Goal: Transaction & Acquisition: Purchase product/service

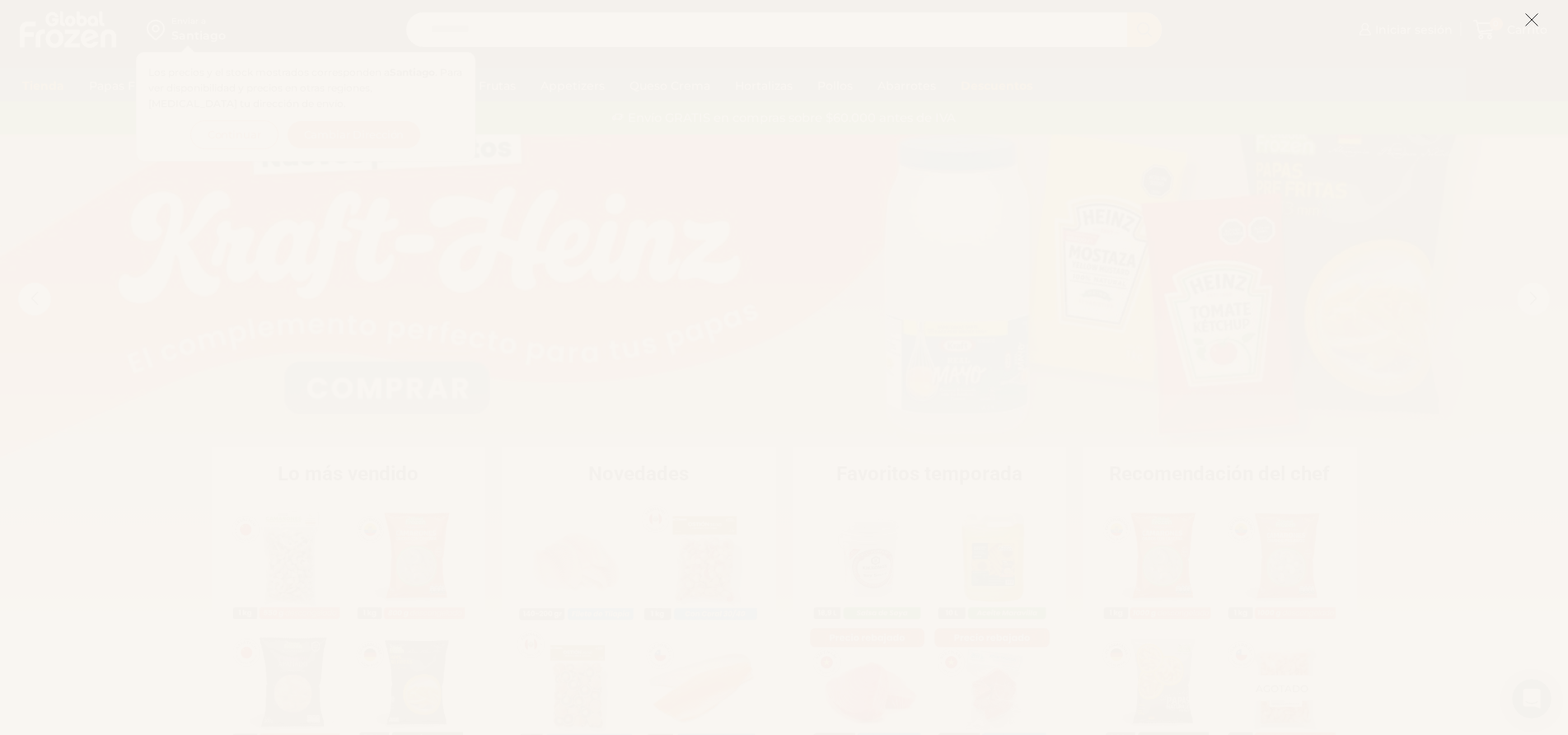
click at [1531, 18] on line at bounding box center [1532, 19] width 11 height 11
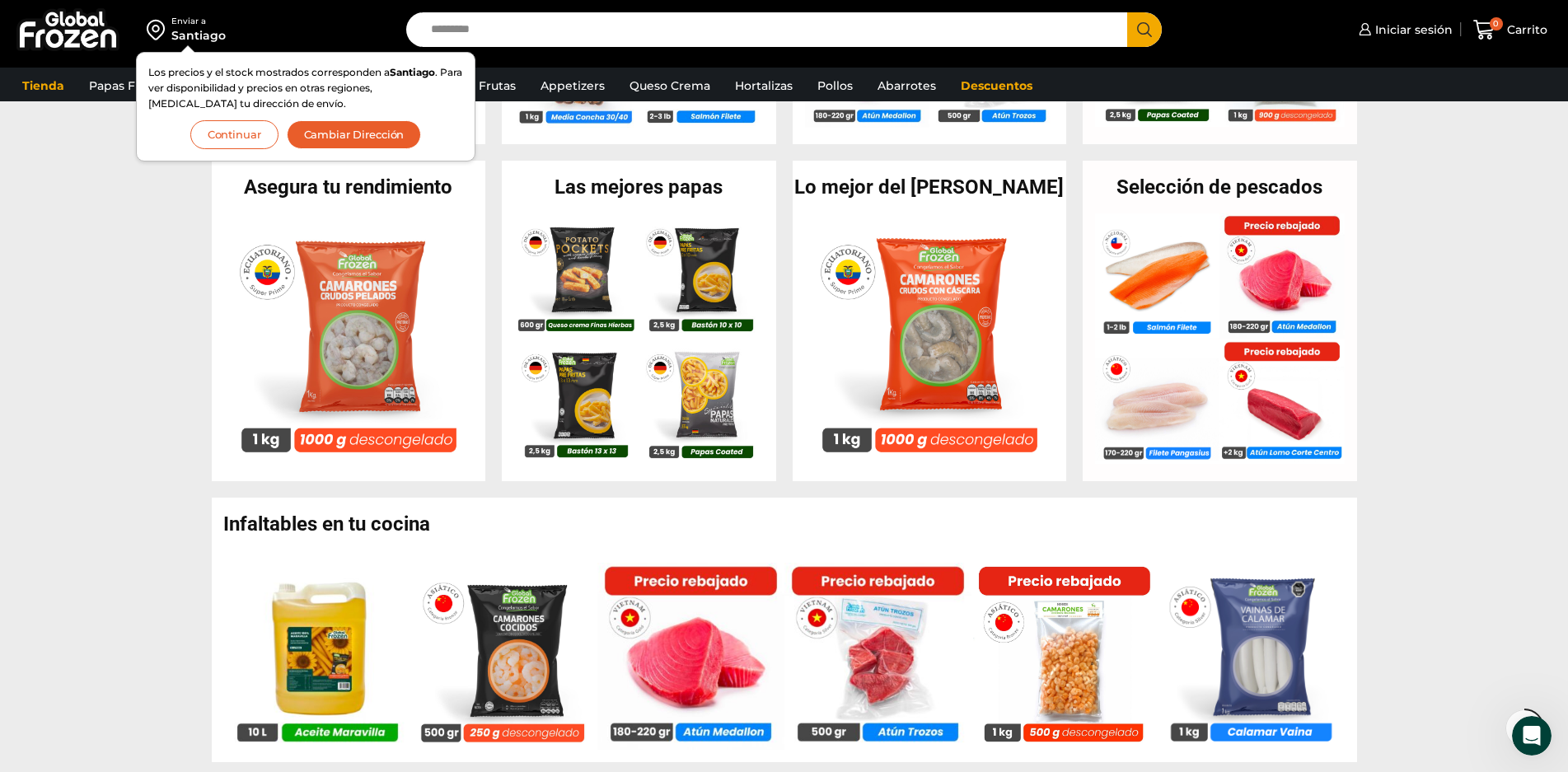
scroll to position [619, 0]
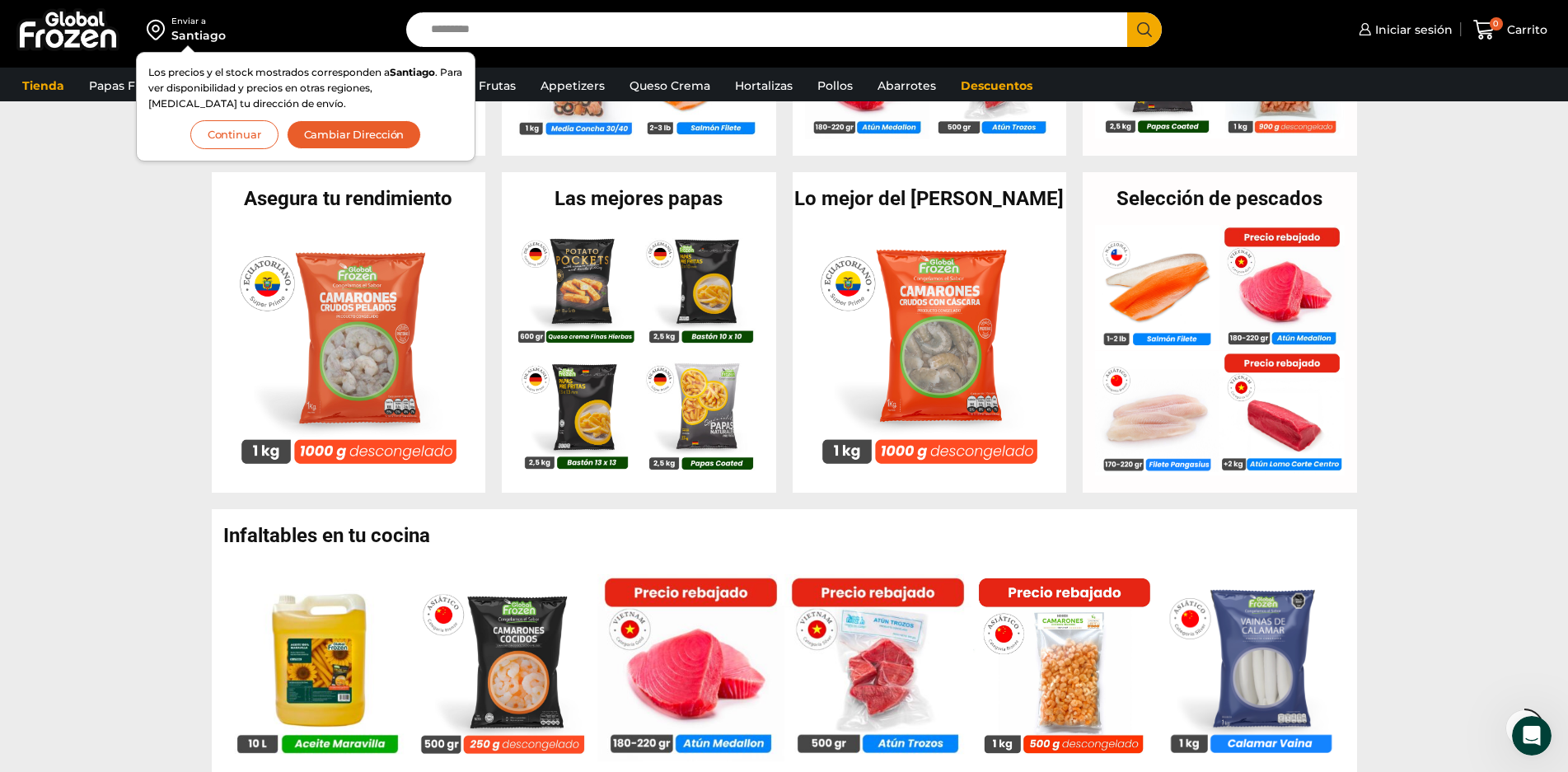
click at [105, 242] on section "Asegura tu rendimiento En stock Camarón 71/90 [PERSON_NAME] sin Vena – Super Pr…" at bounding box center [784, 332] width 1568 height 321
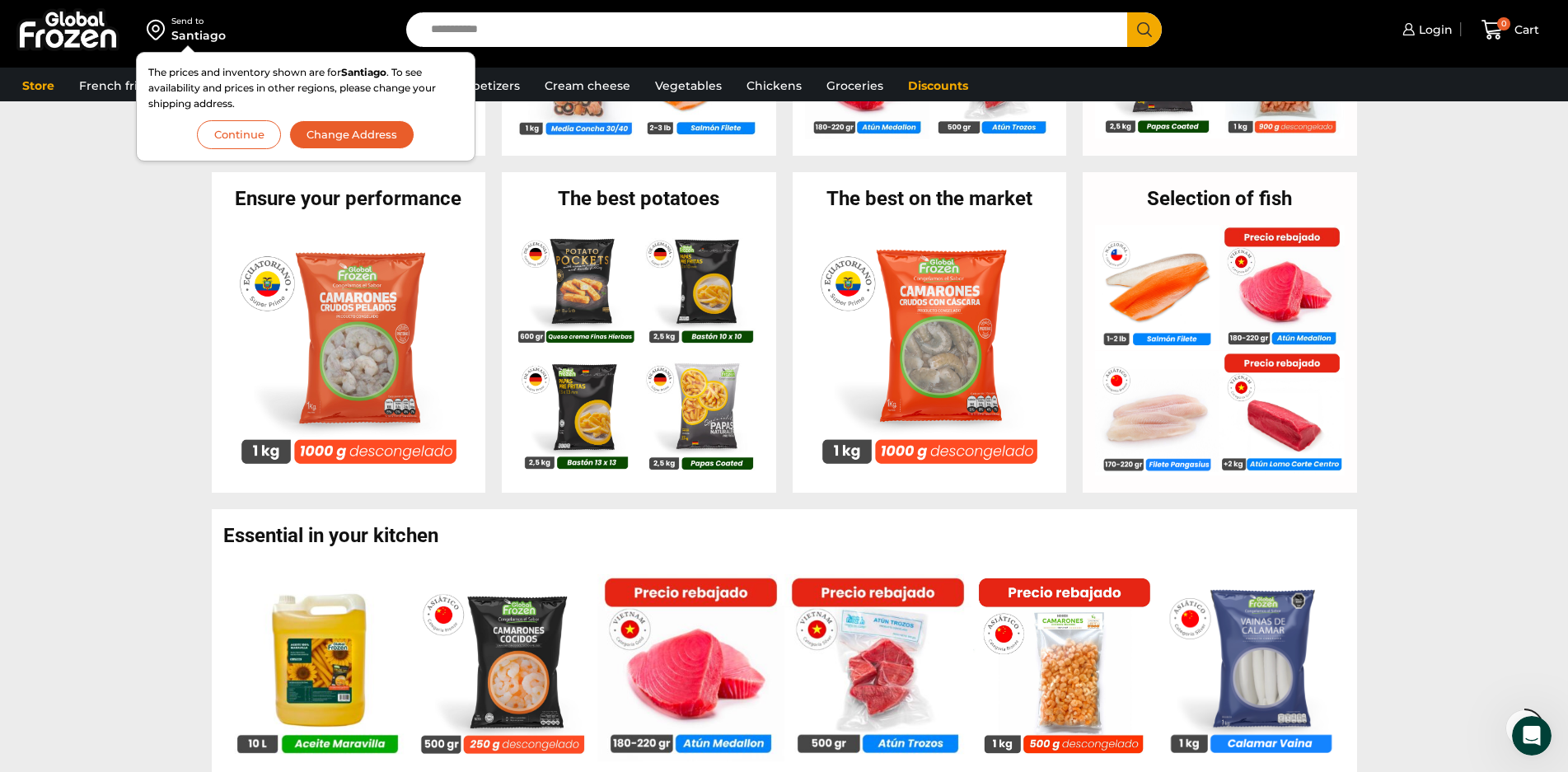
click at [100, 437] on section "Ensure your performance En stock Camarón 71/90 [PERSON_NAME] sin Vena – Super P…" at bounding box center [784, 332] width 1568 height 321
click at [377, 130] on font "Change Address" at bounding box center [351, 134] width 90 height 13
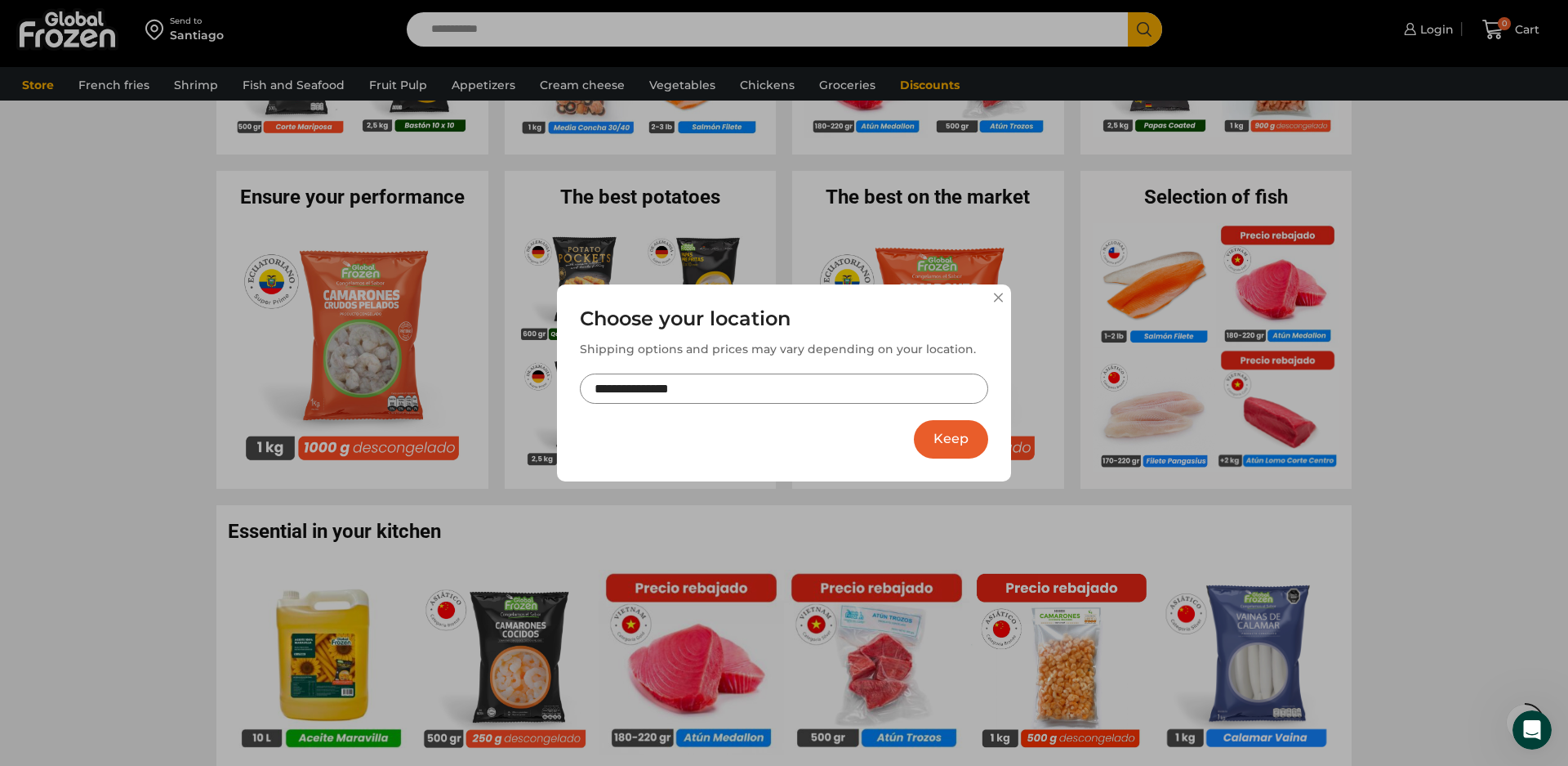
click at [995, 288] on div "**********" at bounding box center [784, 383] width 454 height 197
click at [1000, 296] on button at bounding box center [998, 297] width 10 height 10
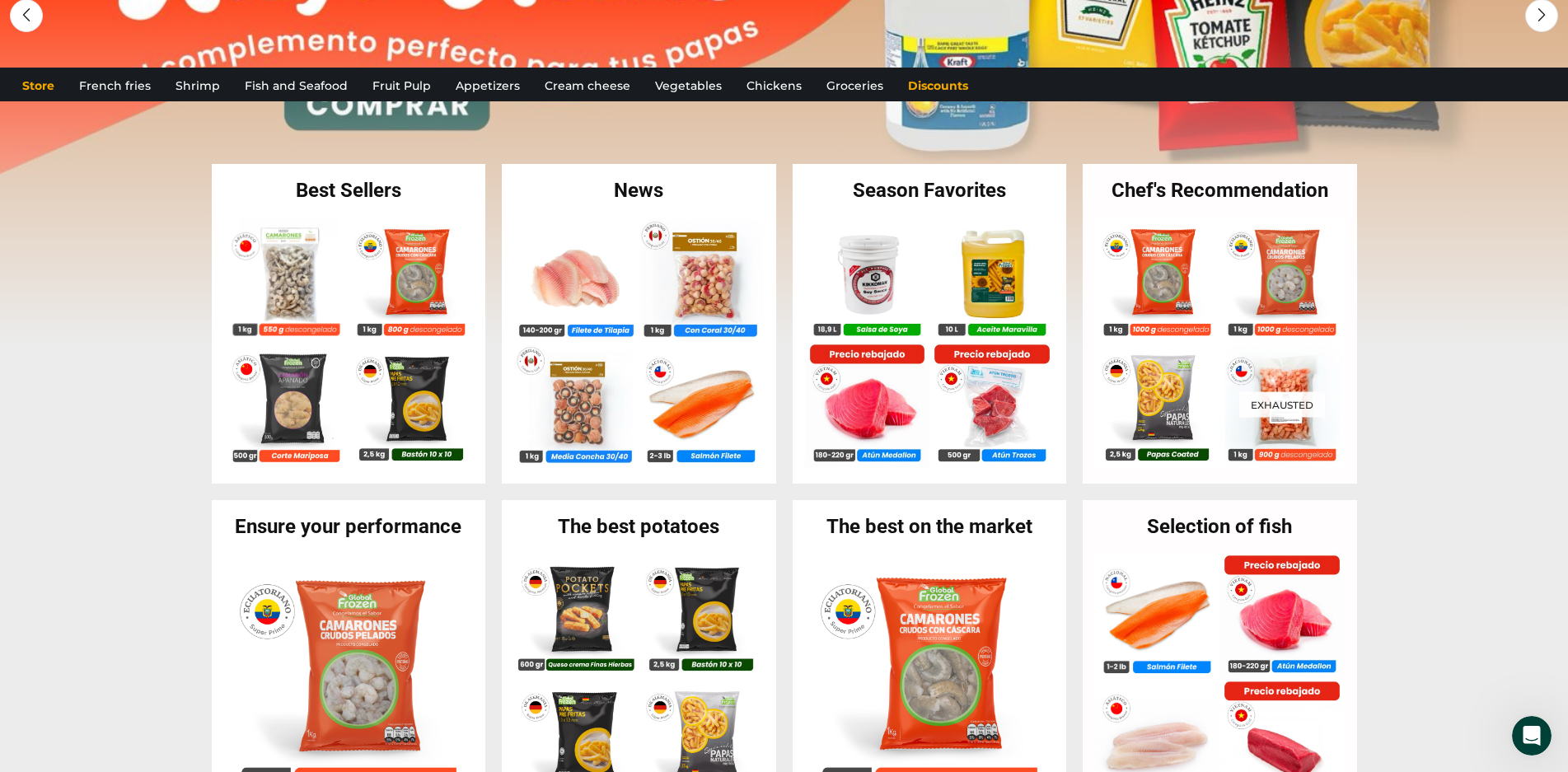
scroll to position [0, 0]
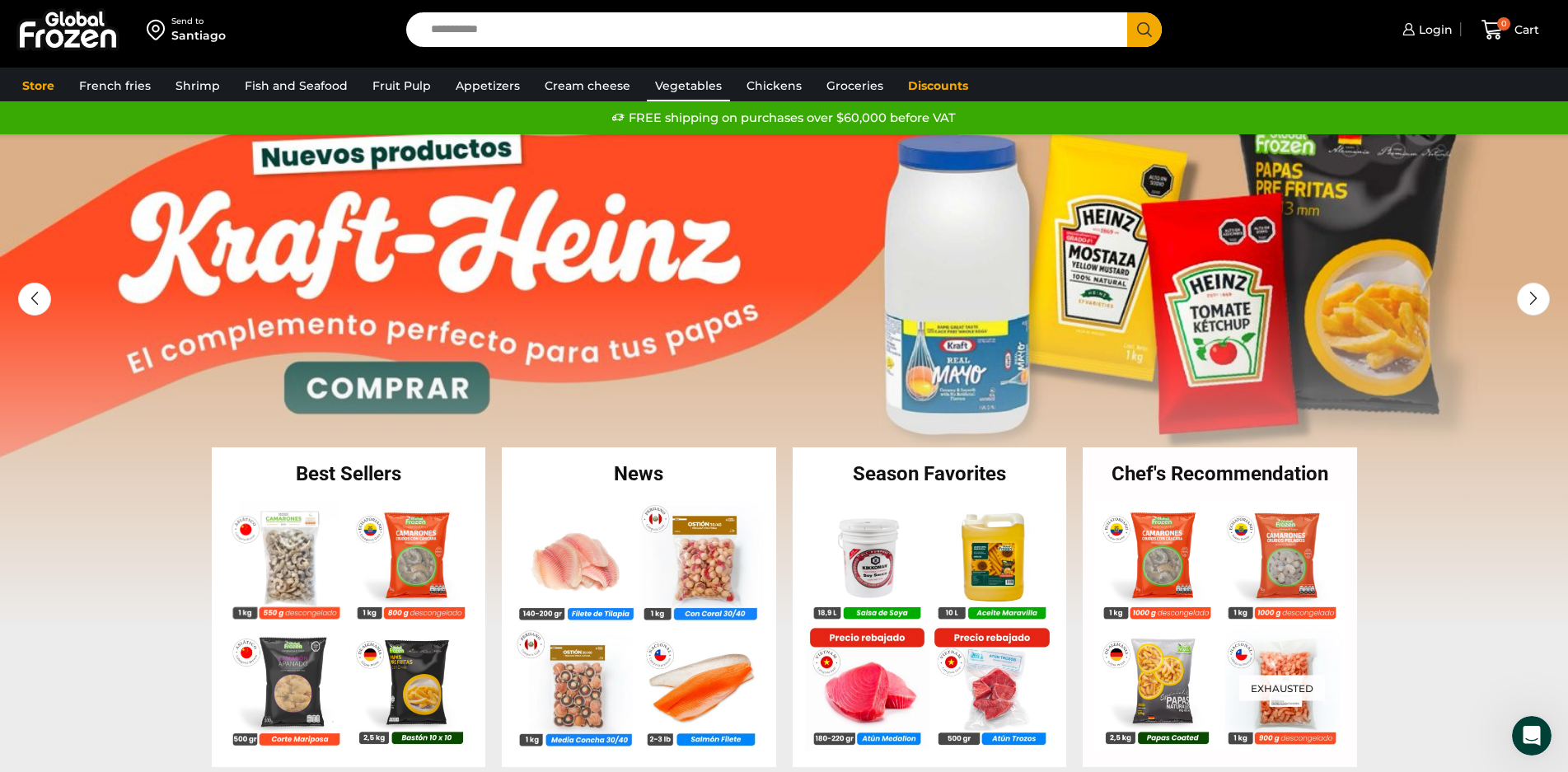
click at [691, 80] on font "Vegetables" at bounding box center [688, 86] width 67 height 15
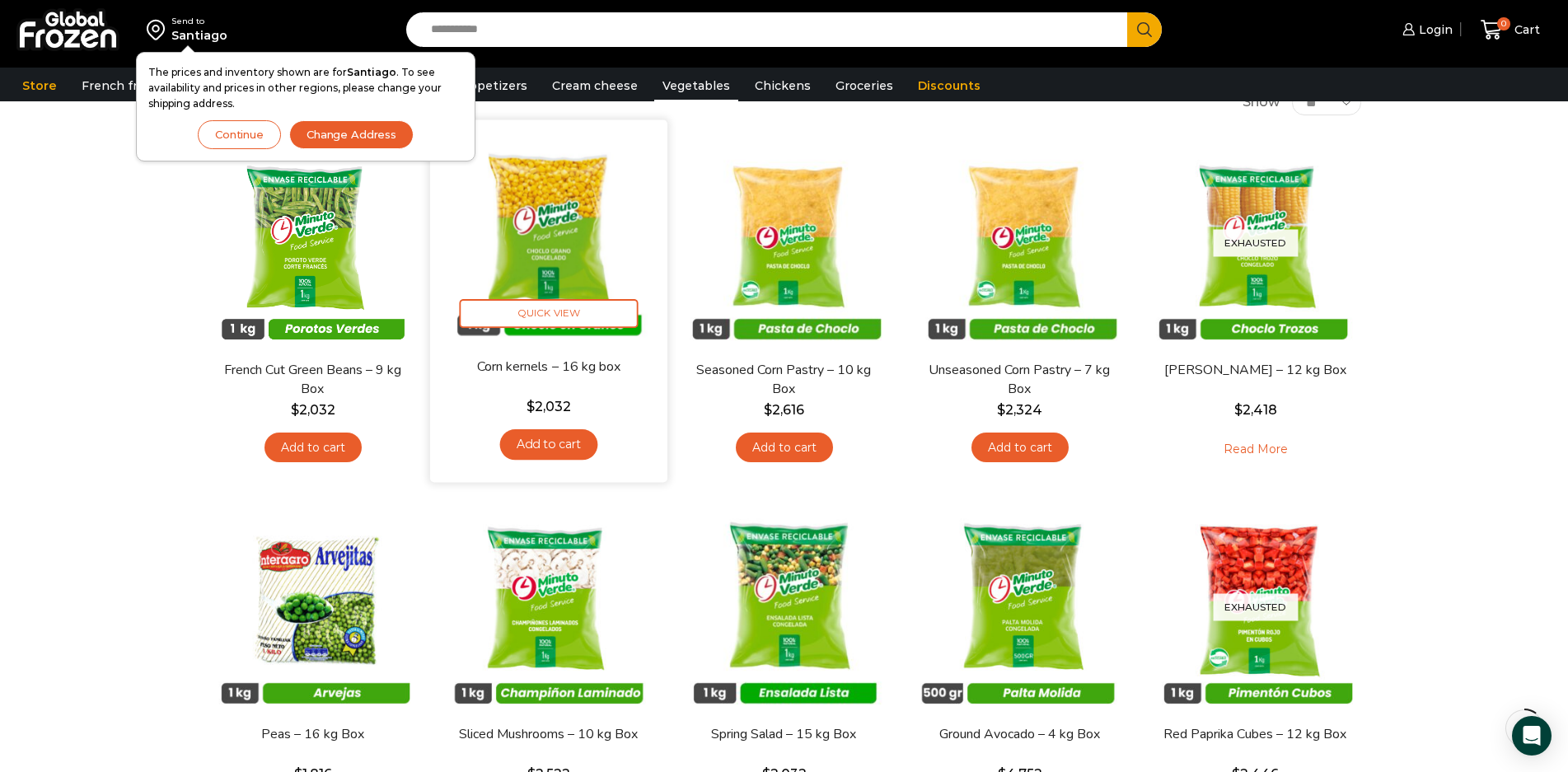
scroll to position [109, 0]
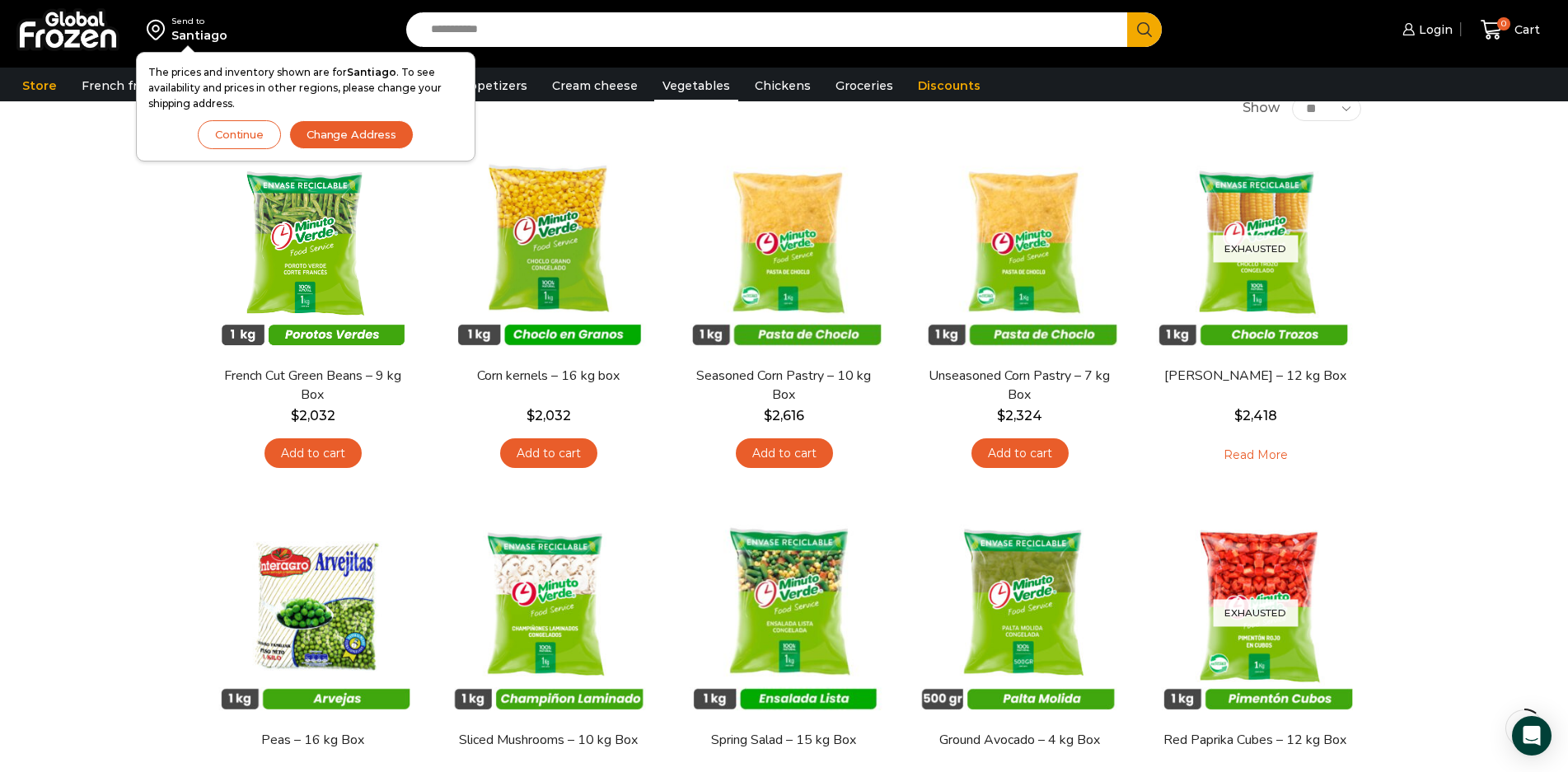
click at [78, 141] on div "Send to Santiago The prices and inventory shown are for Santiago . To see avail…" at bounding box center [784, 623] width 1568 height 1465
click at [93, 93] on link "French fries" at bounding box center [117, 86] width 90 height 31
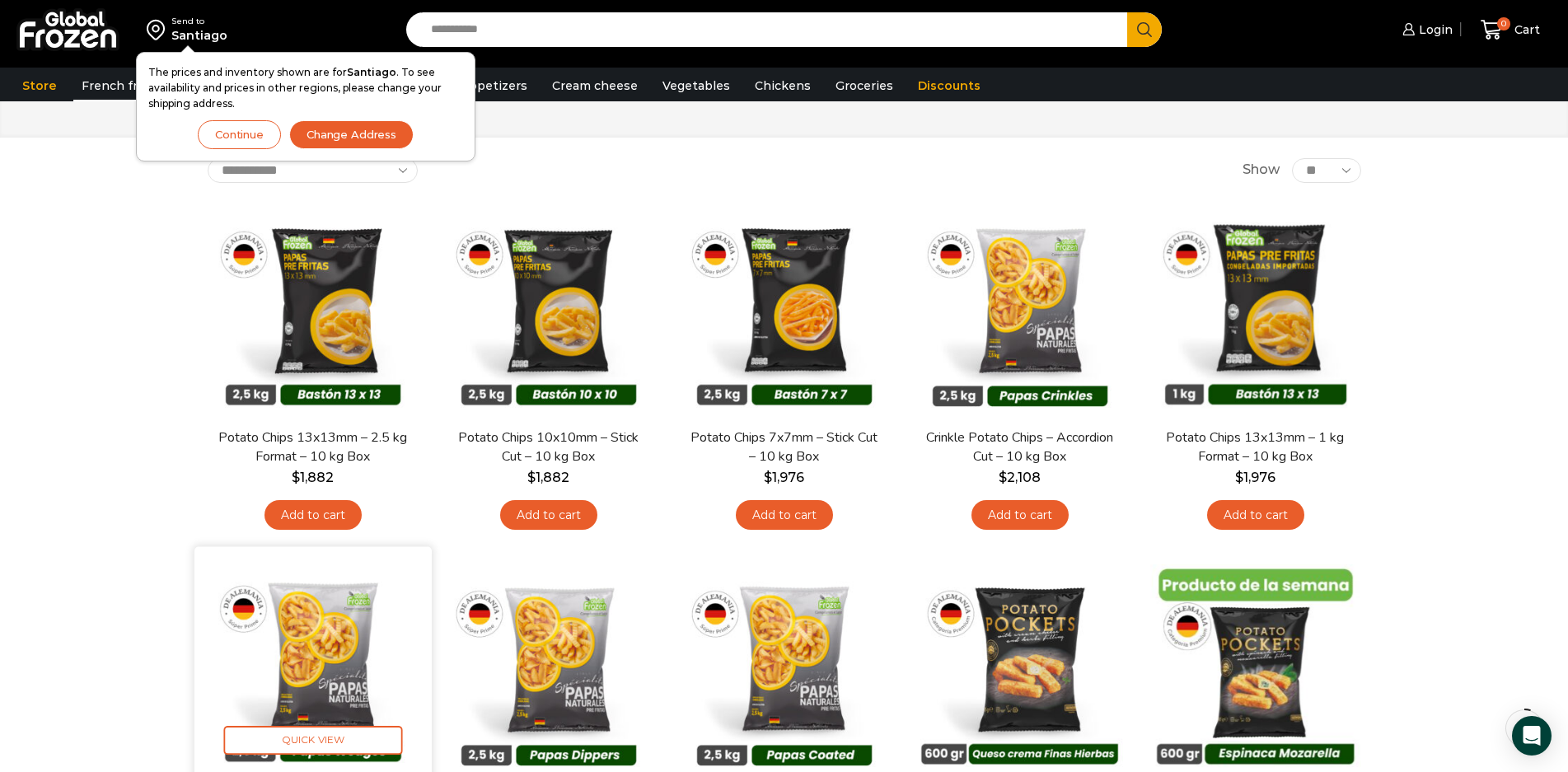
scroll to position [55, 0]
